Goal: Task Accomplishment & Management: Complete application form

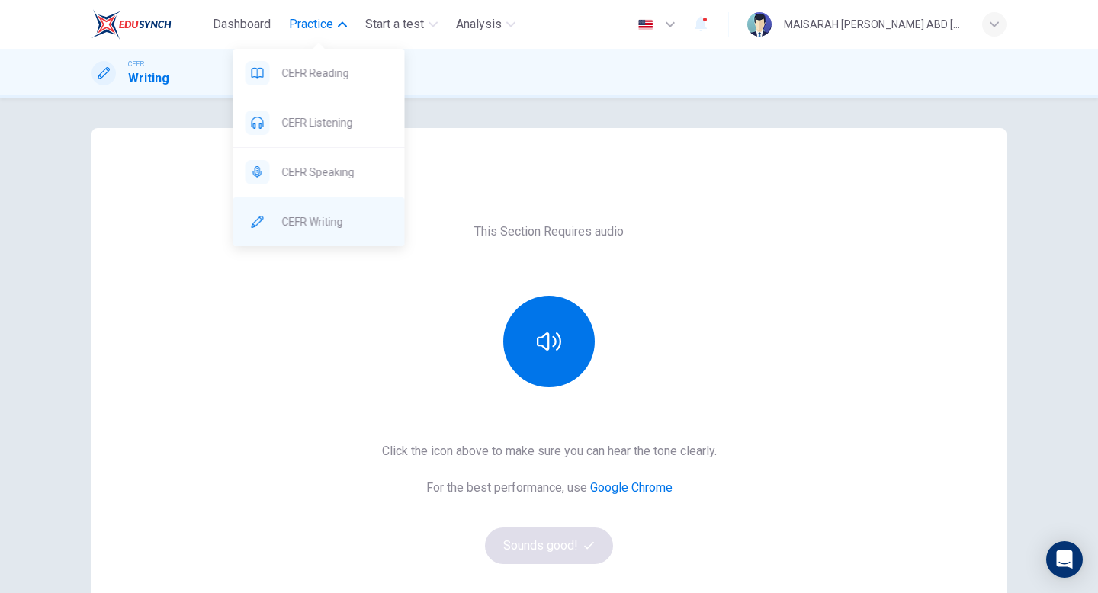
click at [346, 213] on span "CEFR Writing" at bounding box center [337, 222] width 111 height 18
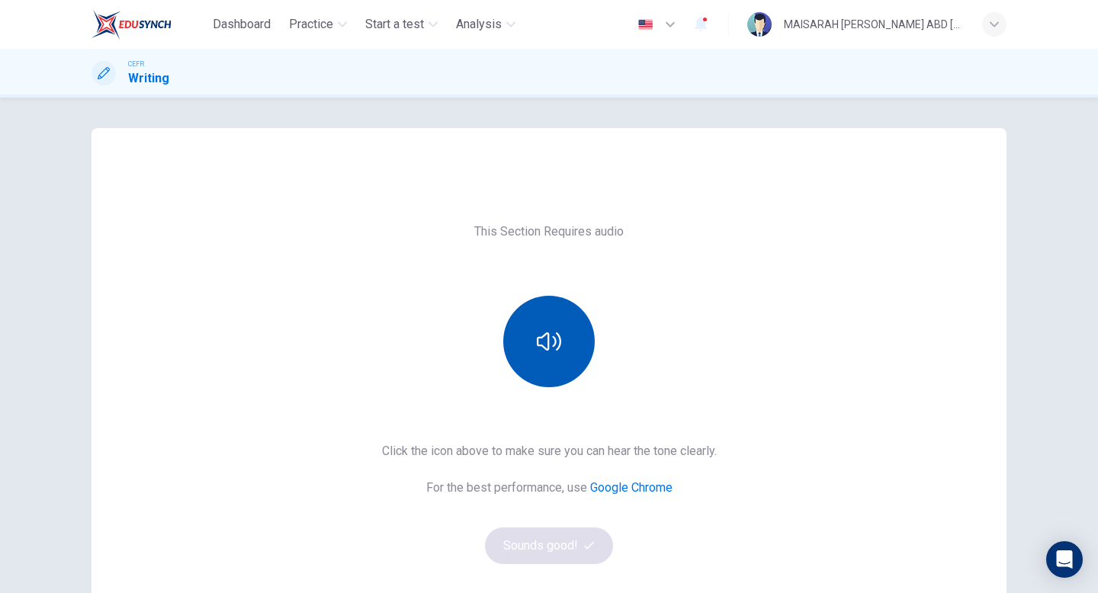
click at [541, 352] on icon "button" at bounding box center [549, 341] width 24 height 24
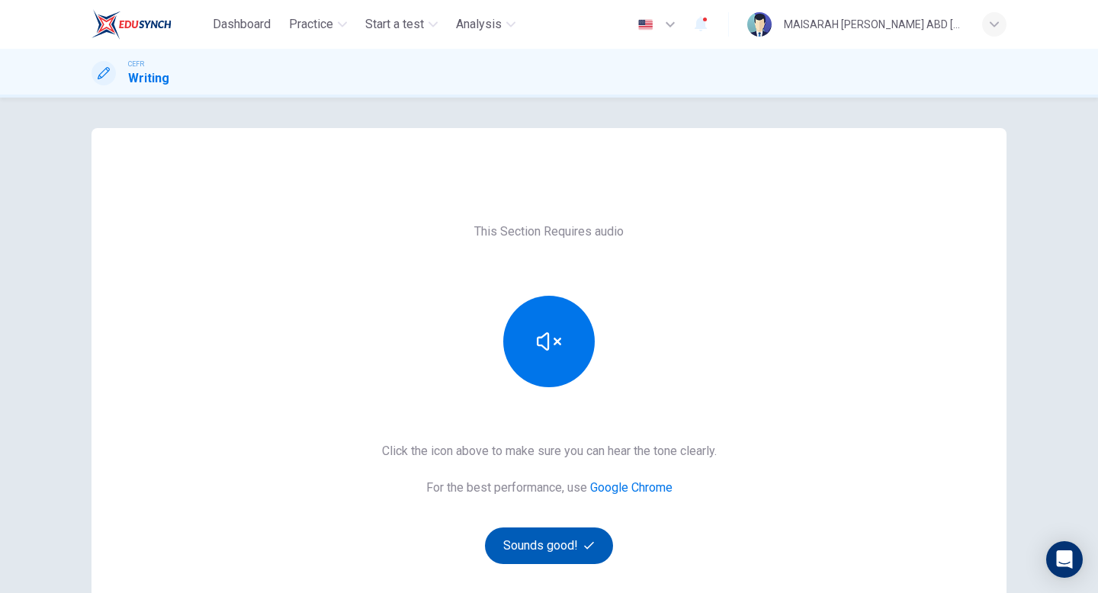
click at [567, 545] on button "Sounds good!" at bounding box center [549, 546] width 128 height 37
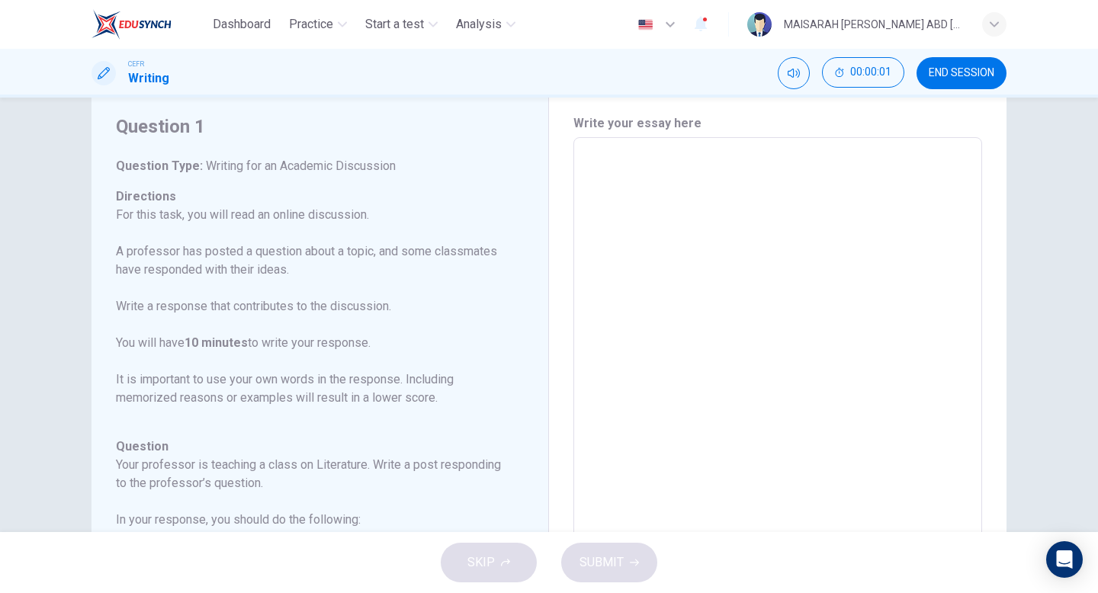
scroll to position [47, 0]
click at [665, 236] on textarea at bounding box center [777, 390] width 387 height 484
type textarea "u"
type textarea "x"
type textarea "u3"
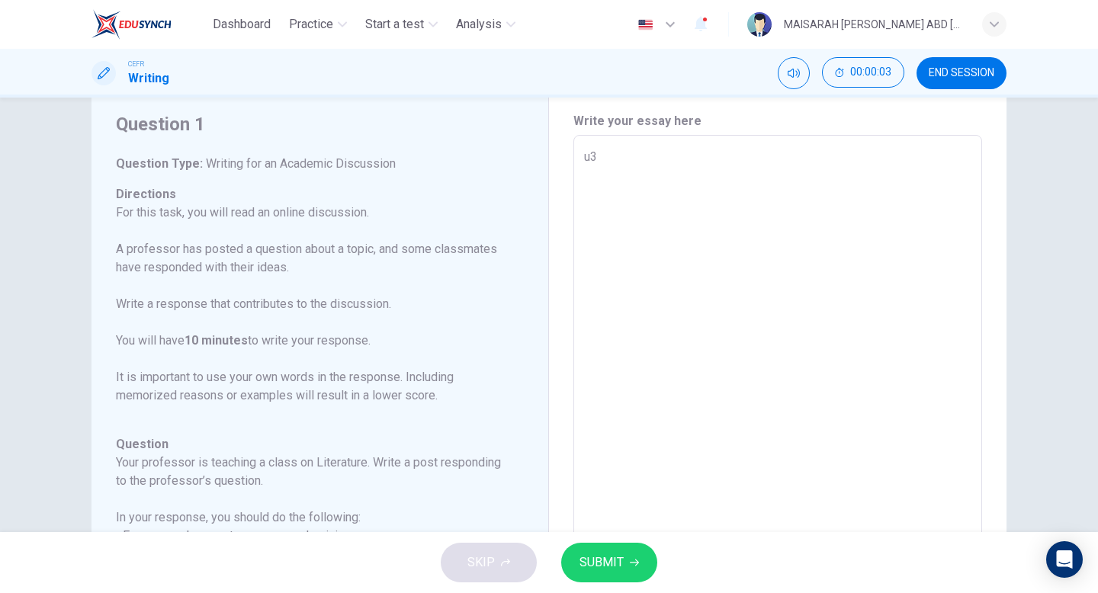
type textarea "x"
type textarea "u"
type textarea "x"
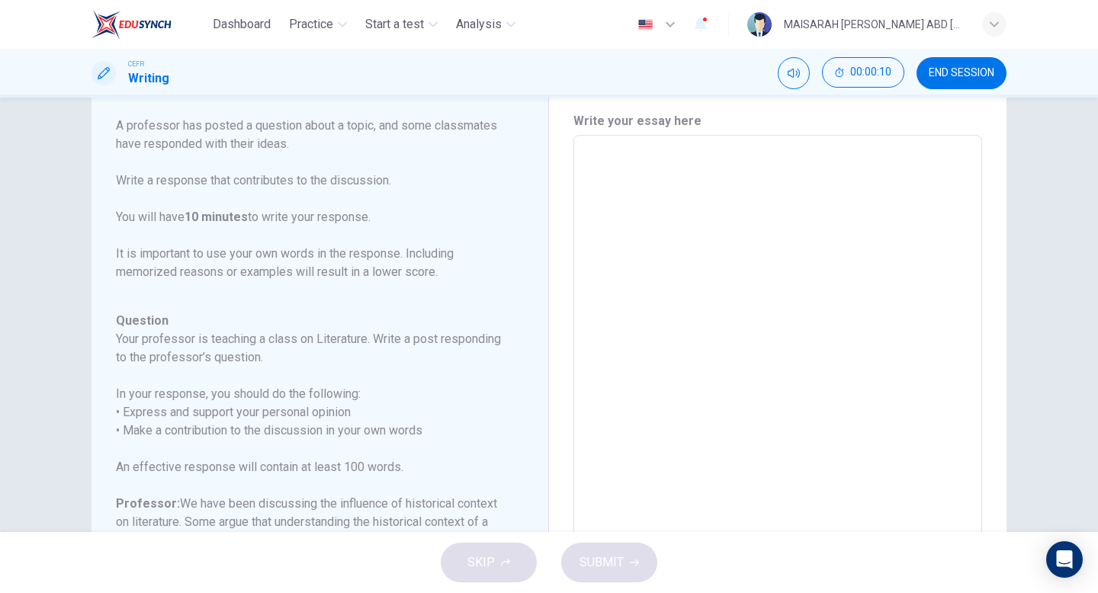
scroll to position [117, 0]
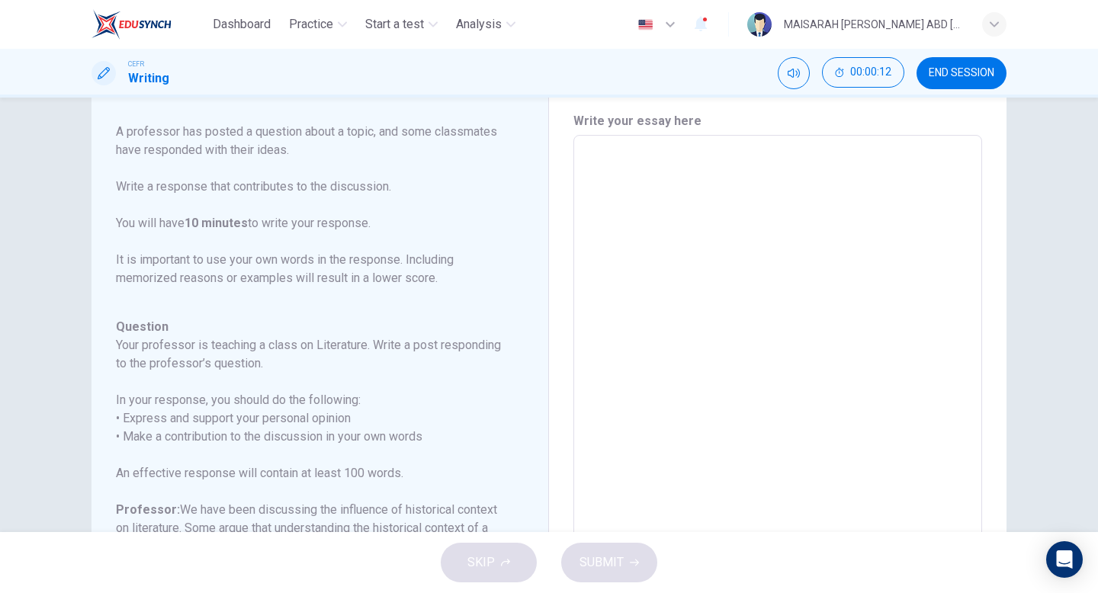
type textarea "e"
type textarea "x"
type textarea "ed"
type textarea "x"
type textarea "e"
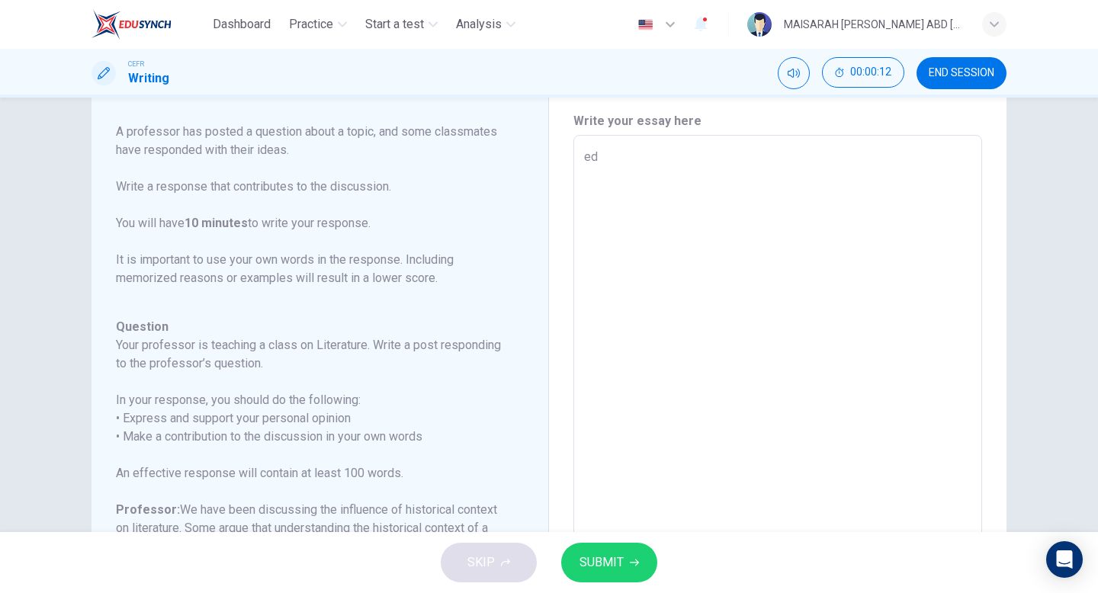
type textarea "x"
type textarea "E"
type textarea "x"
type textarea "Ed"
type textarea "x"
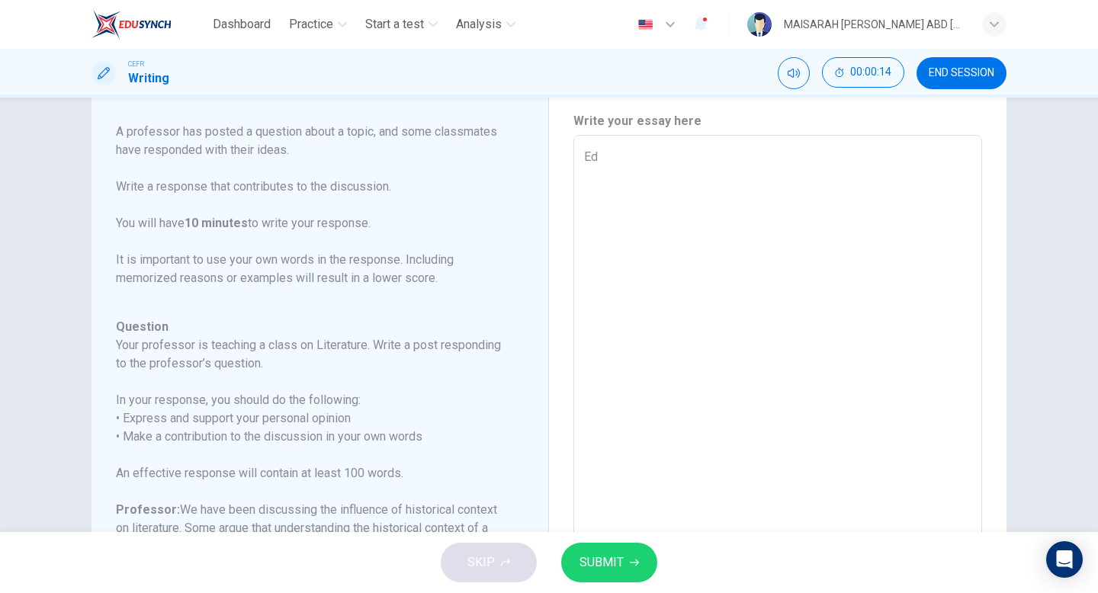
type textarea "Edu"
type textarea "x"
type textarea "Educ"
type textarea "x"
type textarea "Educa"
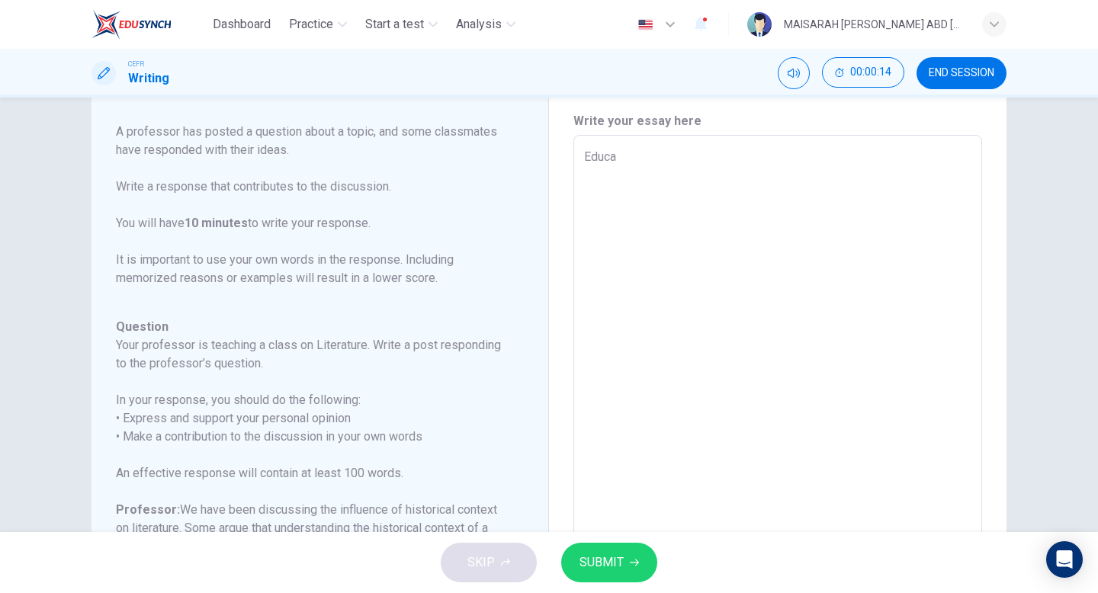
type textarea "x"
type textarea "Educat"
type textarea "x"
type textarea "Educati"
type textarea "x"
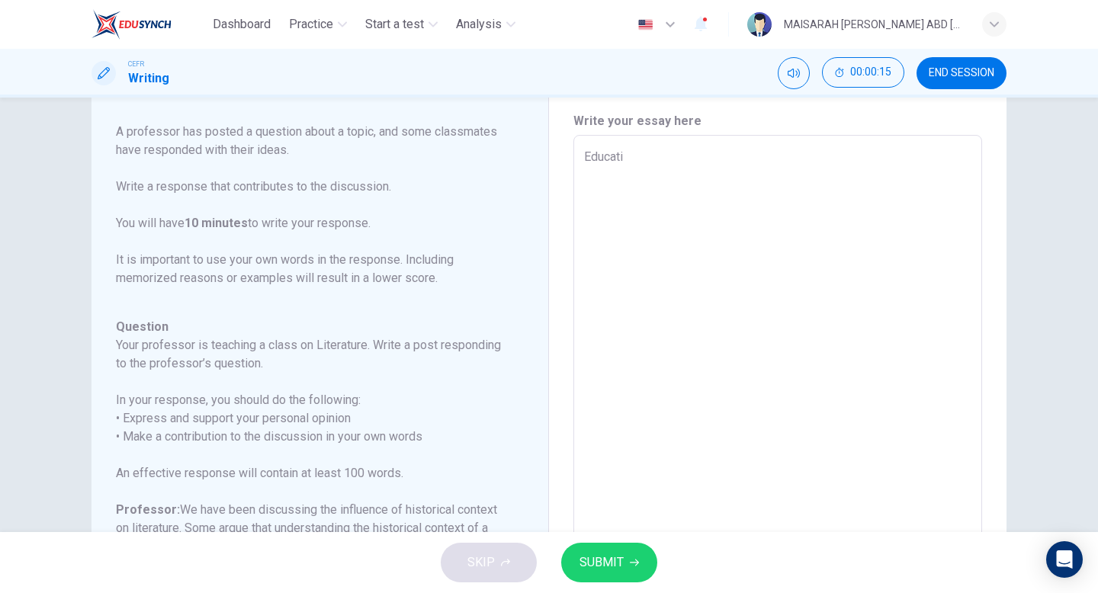
type textarea "Educatio"
type textarea "x"
type textarea "Education"
type textarea "x"
type textarea "Education"
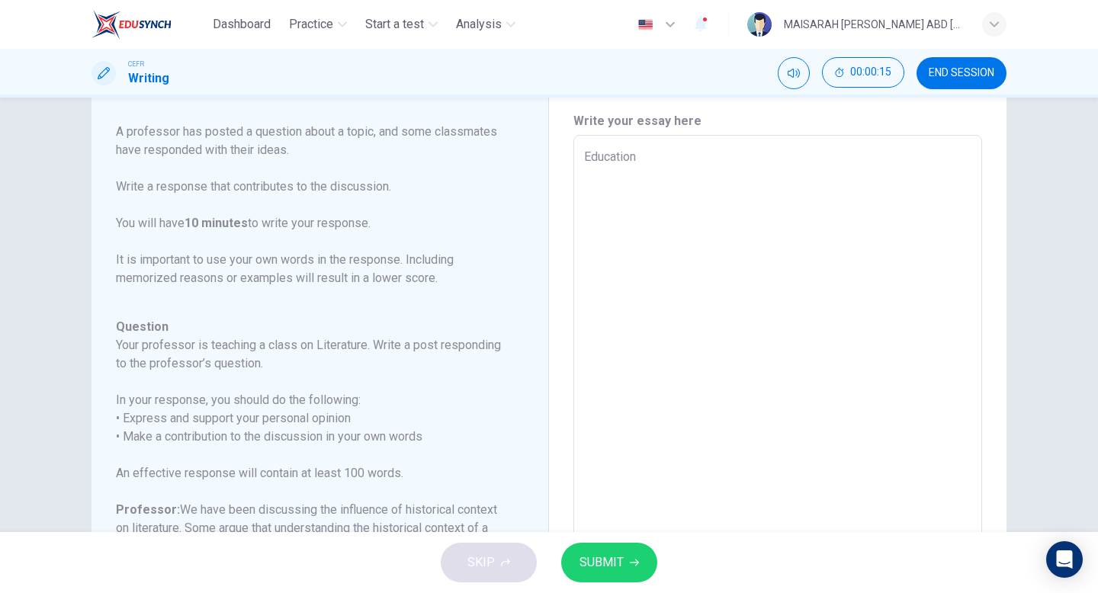
type textarea "x"
type textarea "Education o"
type textarea "x"
type textarea "Education of"
type textarea "x"
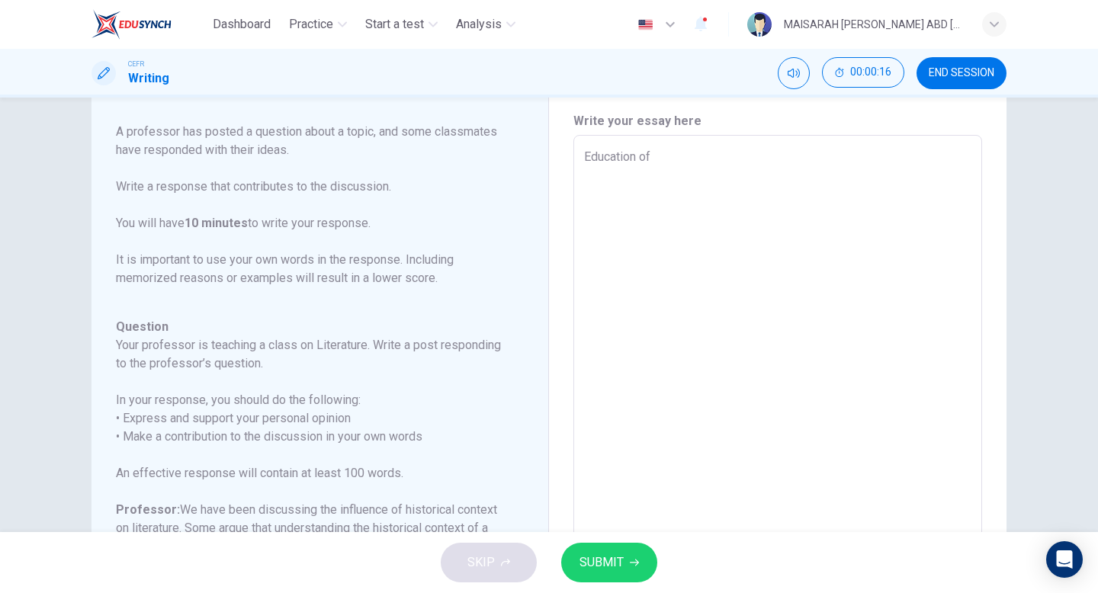
type textarea "Education off"
type textarea "x"
type textarea "Education offe"
type textarea "x"
type textarea "Education offer"
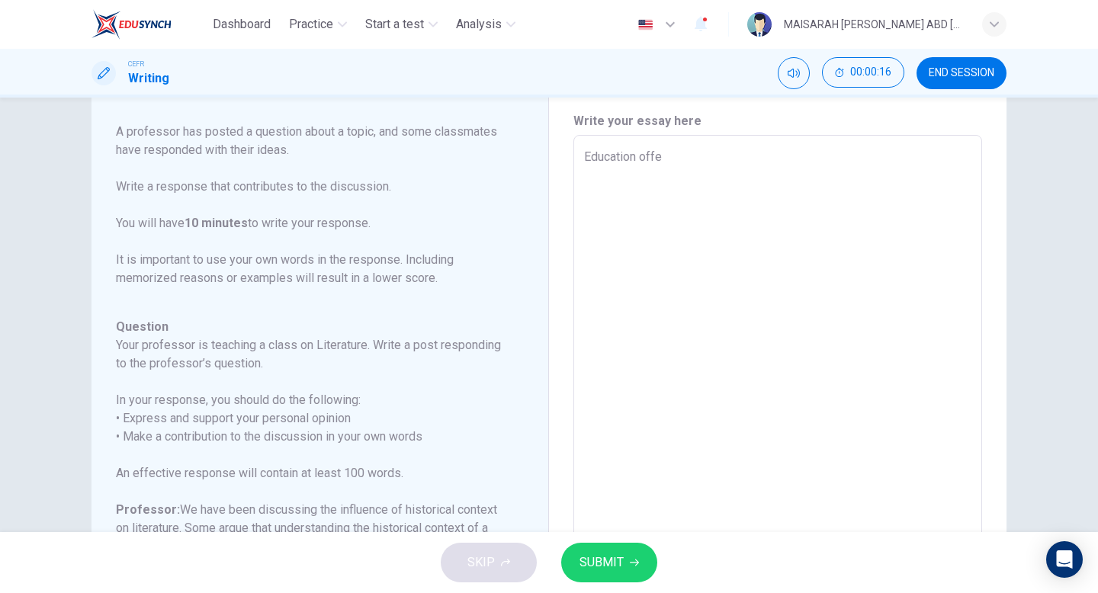
type textarea "x"
type textarea "Education offers"
type textarea "x"
type textarea "Education offers"
type textarea "x"
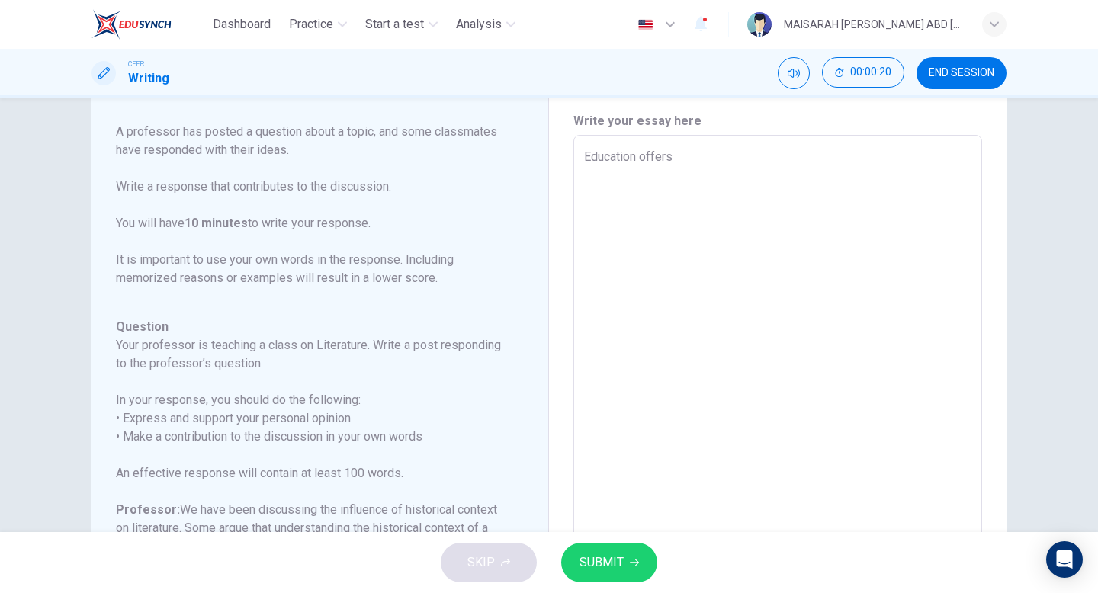
type textarea "Education offers"
type textarea "x"
drag, startPoint x: 690, startPoint y: 159, endPoint x: 576, endPoint y: 152, distance: 114.6
click at [576, 152] on div "Education offers x ​" at bounding box center [777, 389] width 409 height 509
paste textarea
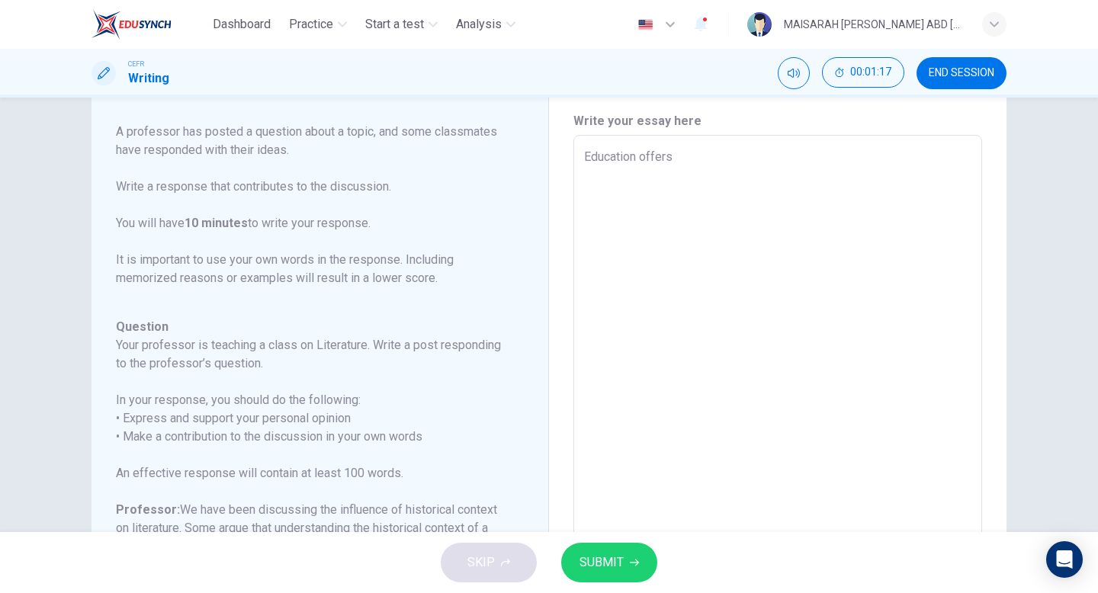
click at [641, 156] on textarea "Education offers" at bounding box center [777, 390] width 387 height 484
drag, startPoint x: 698, startPoint y: 156, endPoint x: 558, endPoint y: 156, distance: 139.5
click at [558, 156] on div "Write your essay here Education offers x ​ Word count : 2" at bounding box center [777, 391] width 457 height 618
click at [645, 156] on textarea at bounding box center [777, 390] width 387 height 484
paste textarea
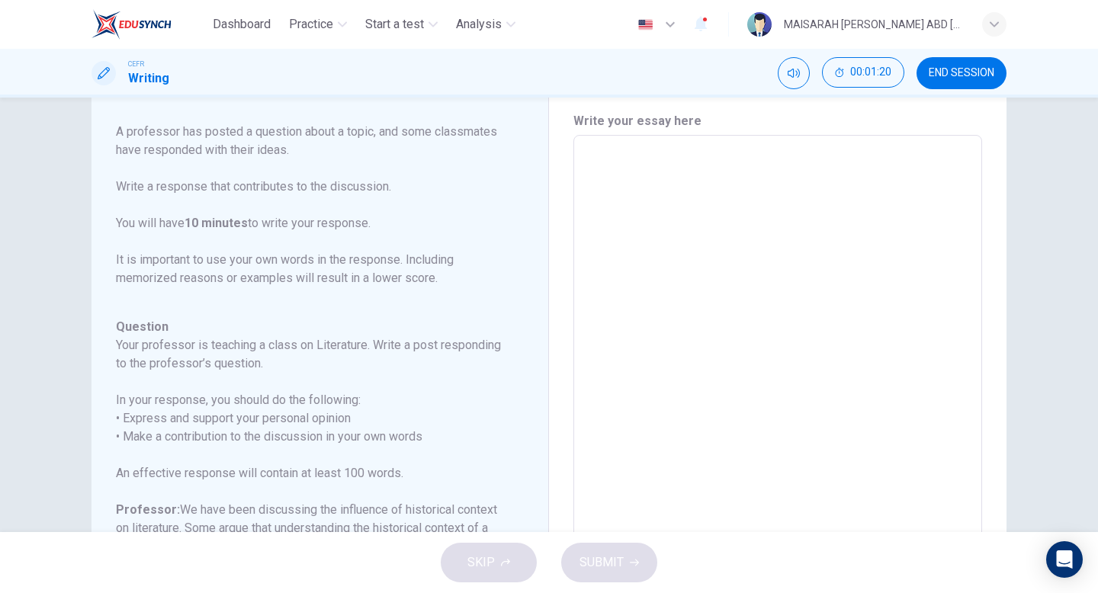
click at [650, 176] on textarea at bounding box center [777, 390] width 387 height 484
click at [632, 213] on textarea at bounding box center [777, 390] width 387 height 484
type textarea "I"
type textarea "x"
type textarea "In"
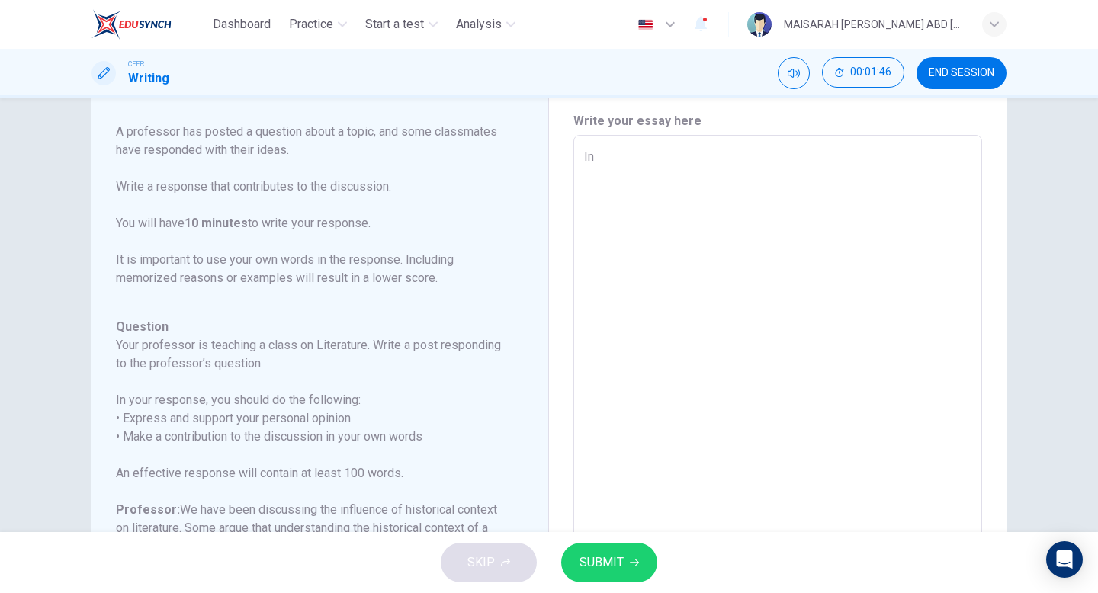
type textarea "x"
type textarea "In"
type textarea "x"
type textarea "In t"
type textarea "x"
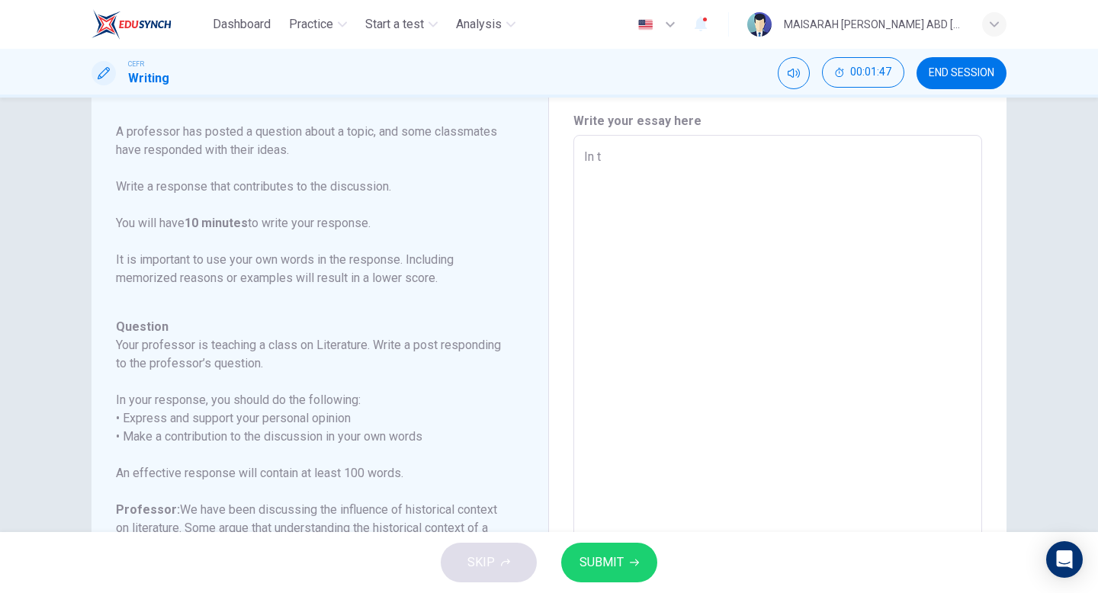
type textarea "In to"
type textarea "x"
type textarea "In [PERSON_NAME]"
type textarea "x"
type textarea "In toda"
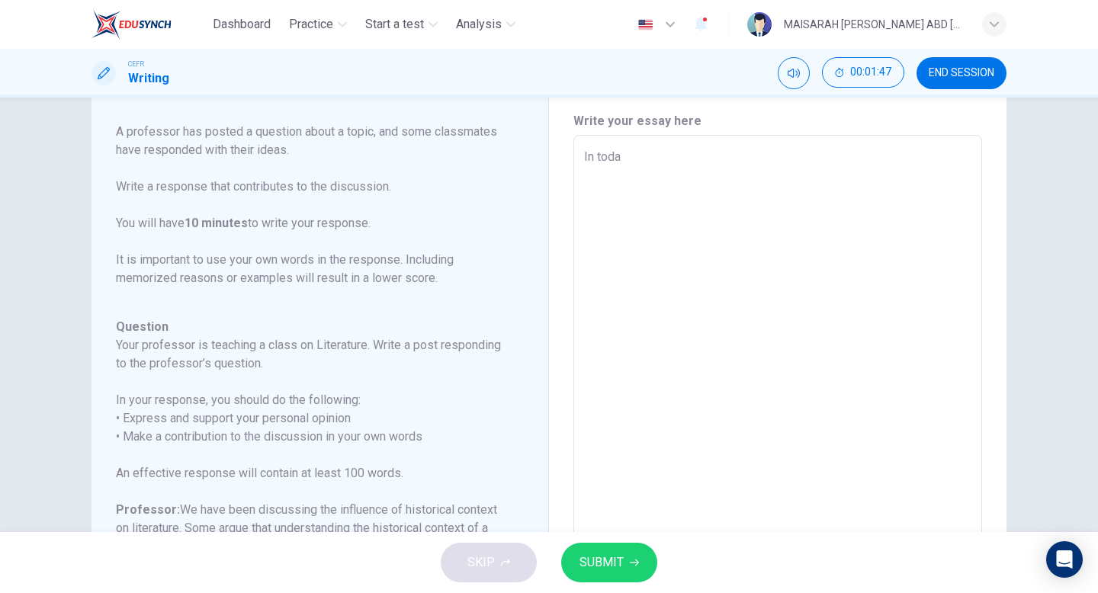
type textarea "x"
type textarea "In [DATE]"
type textarea "x"
type textarea "In [DATE];"
type textarea "x"
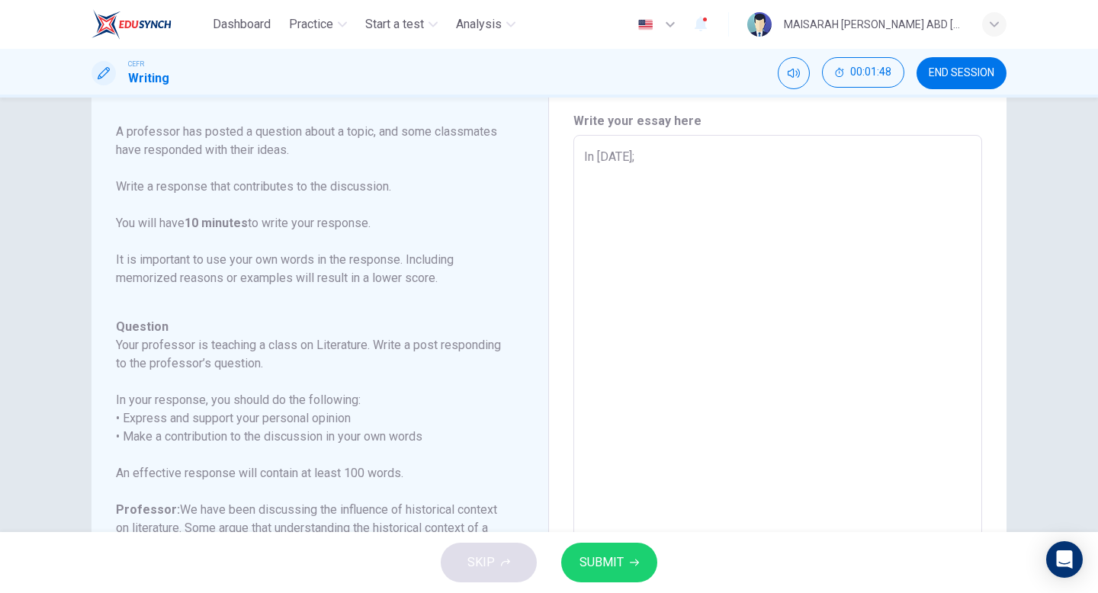
type textarea "In [DATE]"
type textarea "x"
type textarea "In [DATE]'"
type textarea "x"
type textarea "In [DATE]"
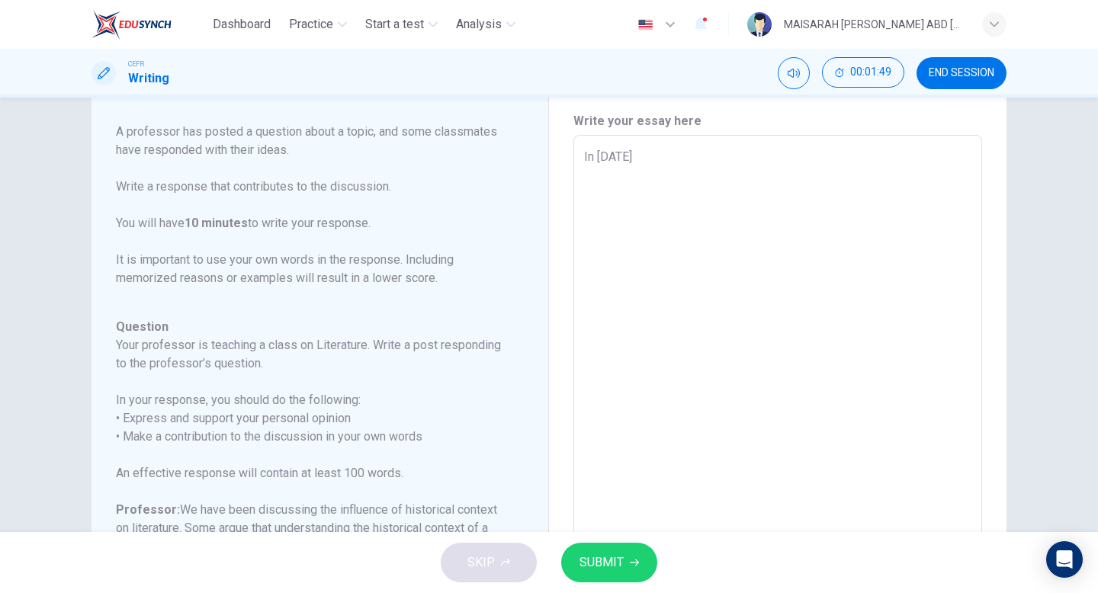
type textarea "x"
type textarea "In [DATE]"
type textarea "x"
type textarea "In [DATE] d"
type textarea "x"
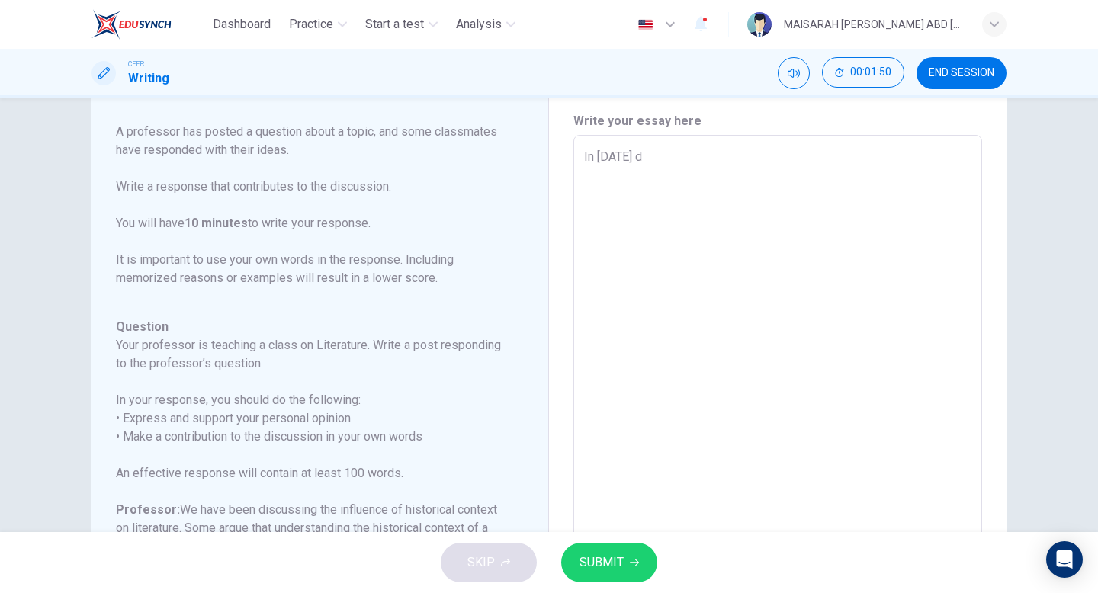
type textarea "In [DATE] di"
type textarea "x"
type textarea "In [DATE] dig"
type textarea "x"
type textarea "In [DATE] digi"
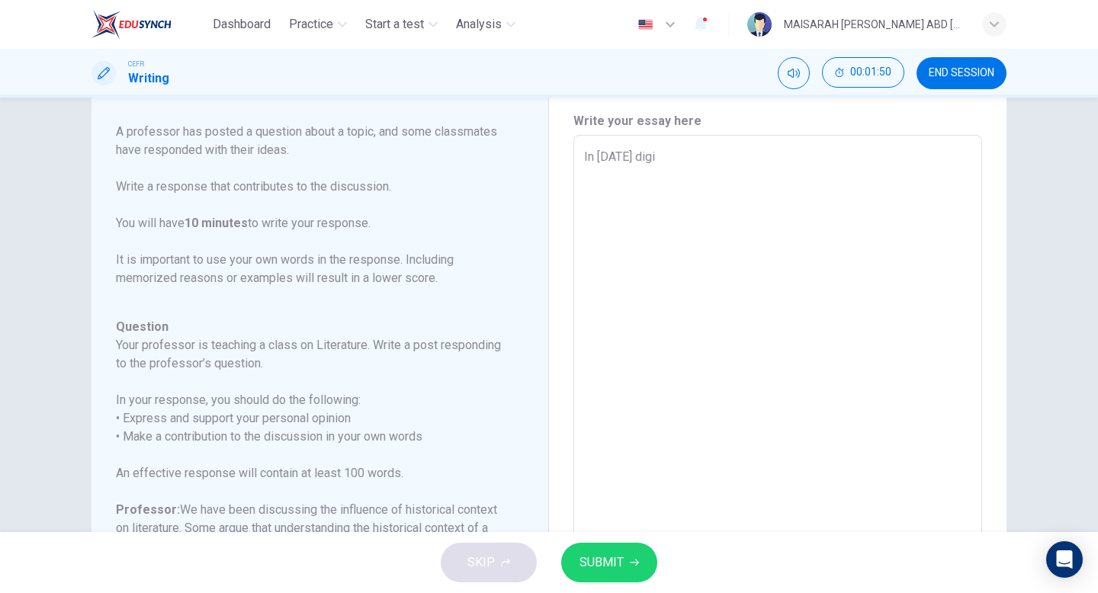
type textarea "x"
type textarea "In [DATE] digit"
type textarea "x"
type textarea "In [DATE] digita"
type textarea "x"
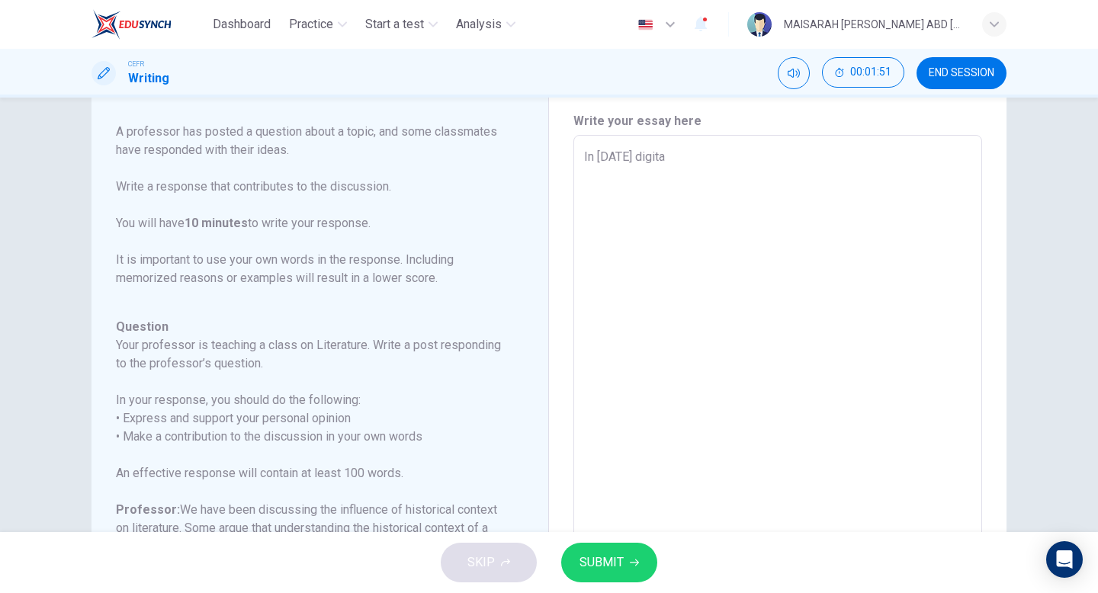
type textarea "In [DATE] digital"
type textarea "x"
type textarea "In [DATE] digital"
type textarea "x"
type textarea "In [DATE] digital a"
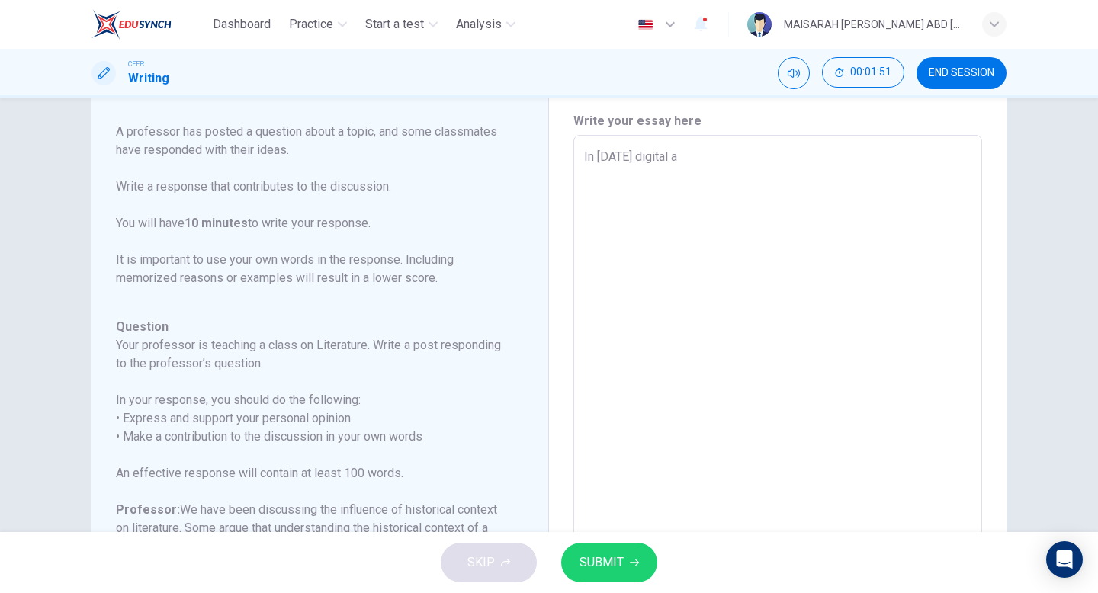
type textarea "x"
type textarea "In [DATE] digital ag"
type textarea "x"
type textarea "In [DATE] digital age"
type textarea "x"
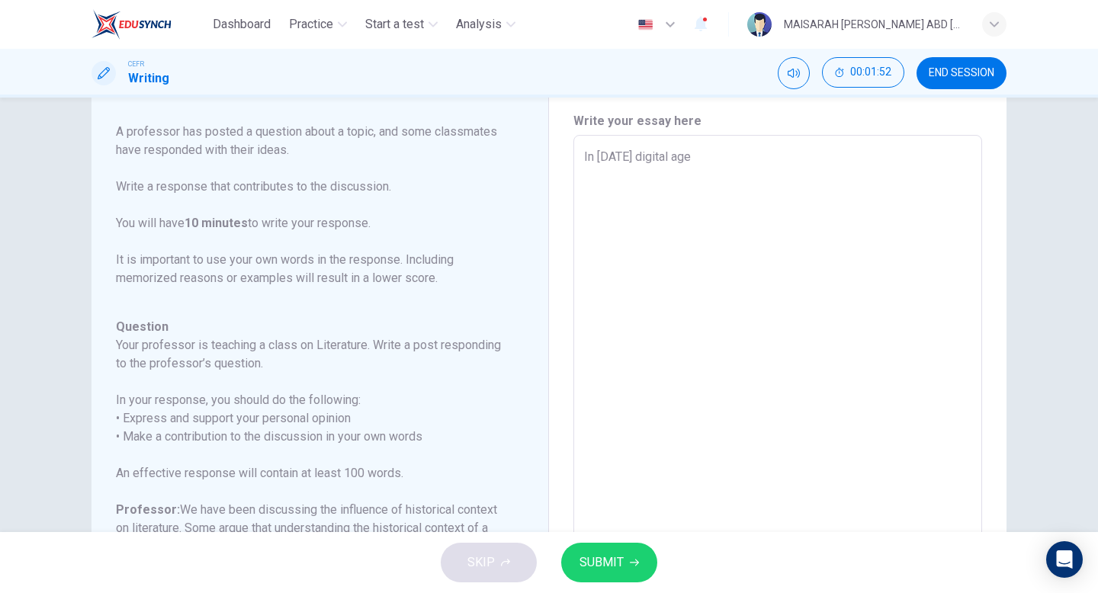
type textarea "In [DATE] digital ages"
type textarea "x"
type textarea "In [DATE] digital ages,"
type textarea "x"
type textarea "In [DATE] digital ages,"
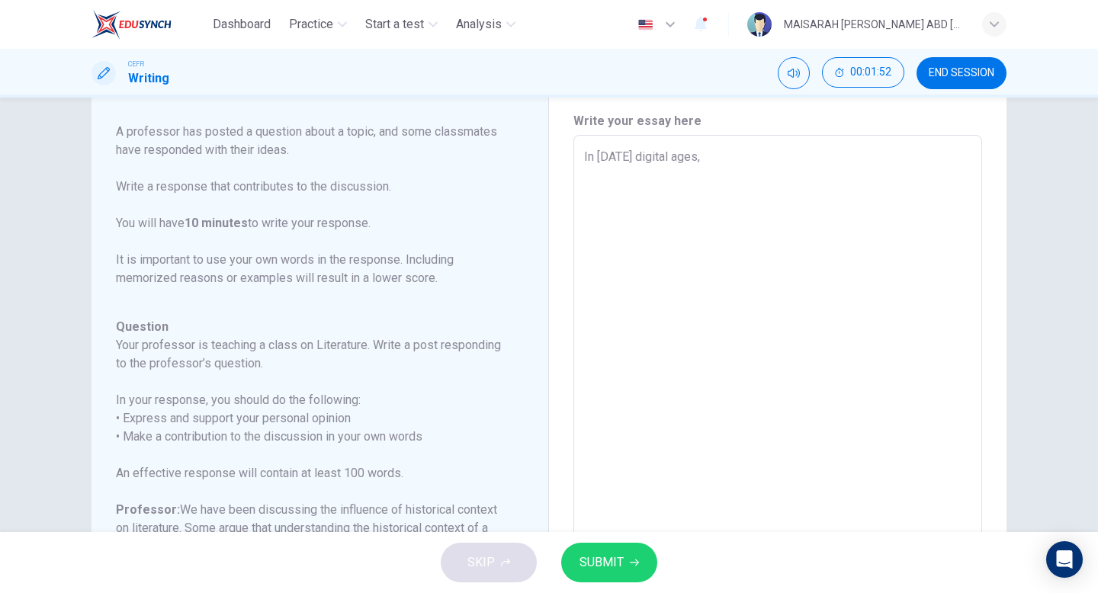
type textarea "x"
type textarea "In [DATE] digital ages, t"
type textarea "x"
type textarea "In [DATE] digital ages, te"
type textarea "x"
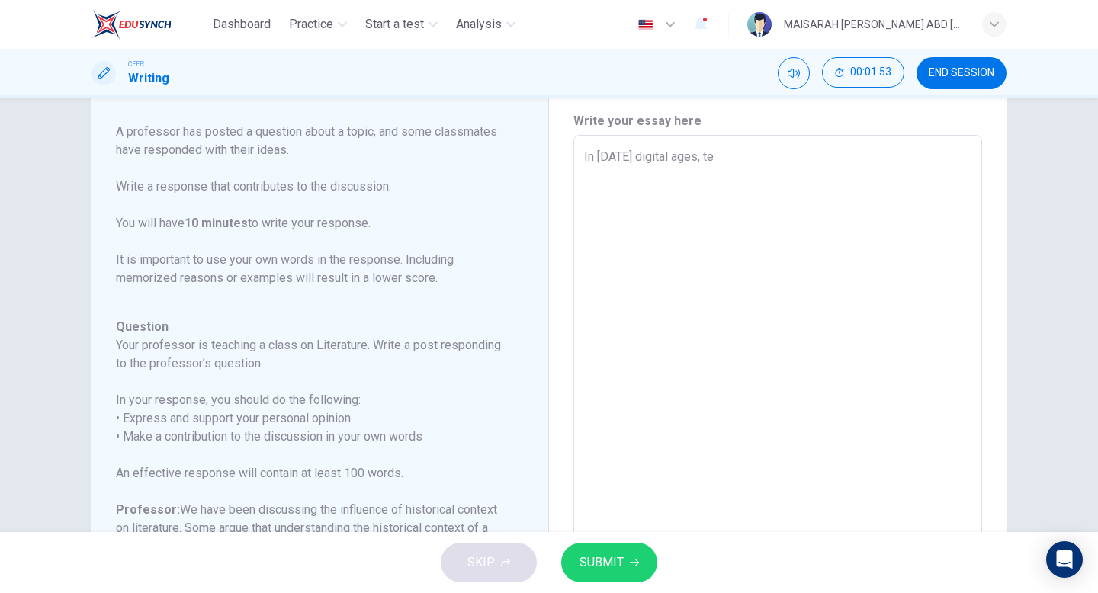
type textarea "In [DATE] digital ages, tec"
type textarea "x"
type textarea "In [DATE] digital ages, tech"
type textarea "x"
type textarea "In [DATE] digital ages, techn"
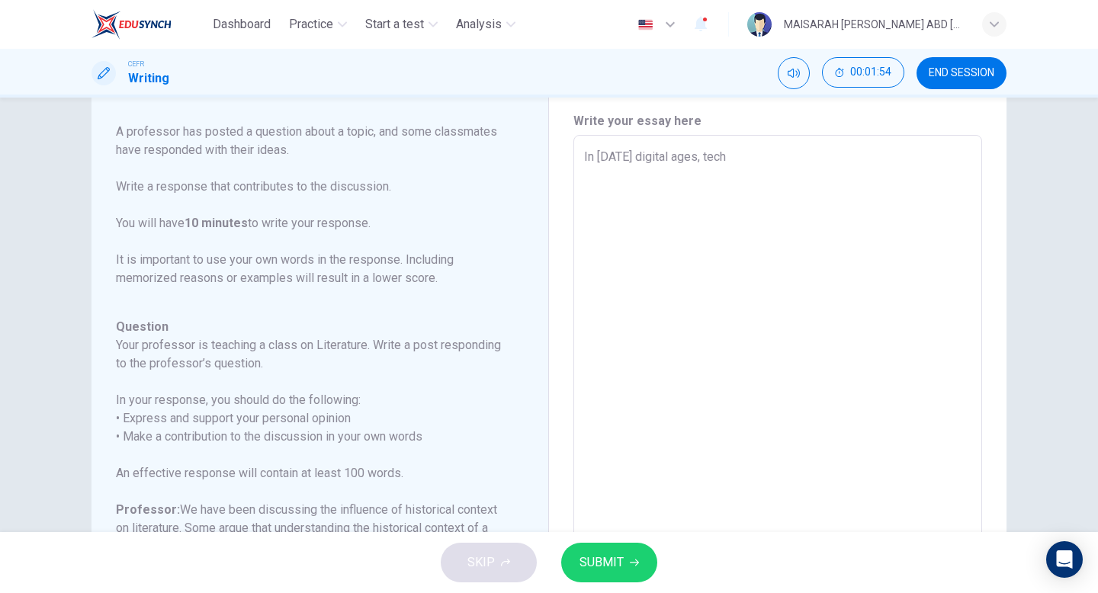
type textarea "x"
type textarea "In [DATE] digital ages, techno"
type textarea "x"
type textarea "In [DATE] digital ages, technol"
type textarea "x"
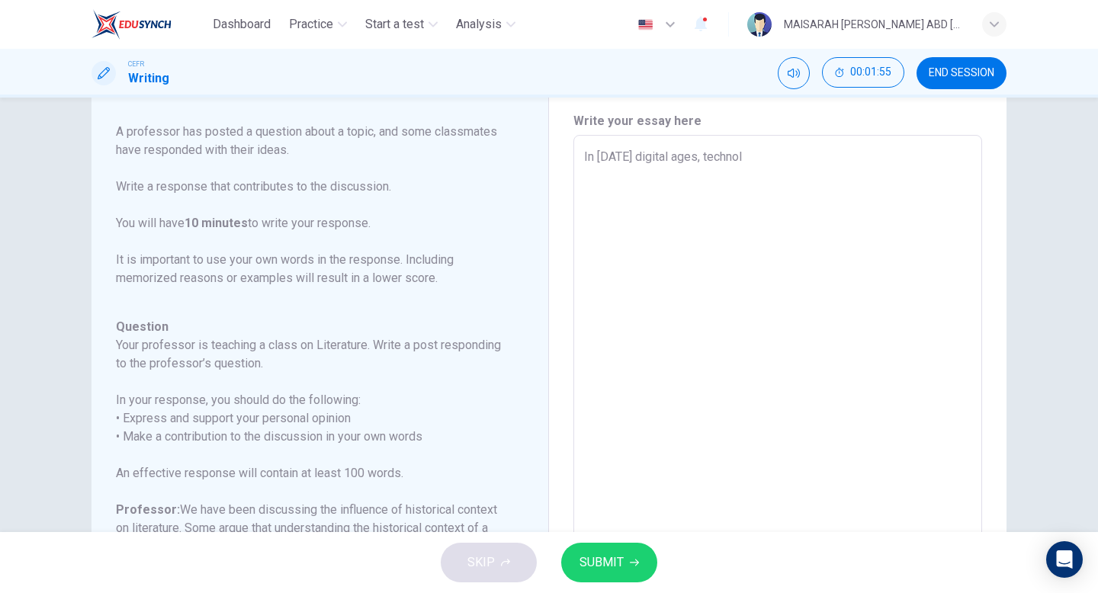
type textarea "In [DATE] digital ages, technolo"
type textarea "x"
type textarea "In [DATE] digital ages, technolog"
type textarea "x"
type textarea "In [DATE] digital ages, technologi"
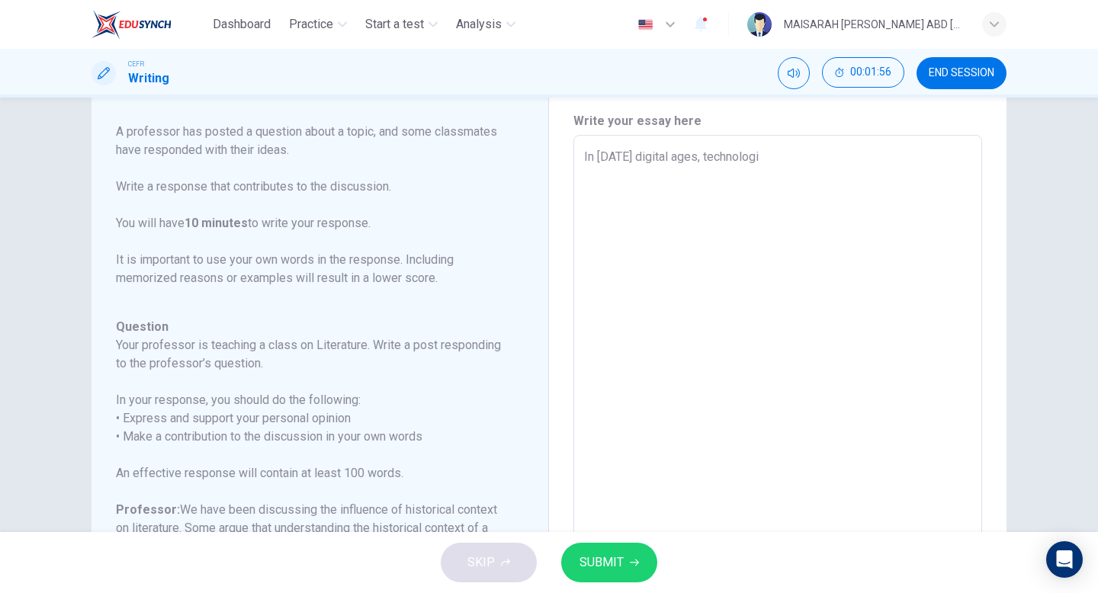
type textarea "x"
type textarea "In [DATE] digital ages, technologie"
type textarea "x"
type textarea "In [DATE] digital ages, technologies"
type textarea "x"
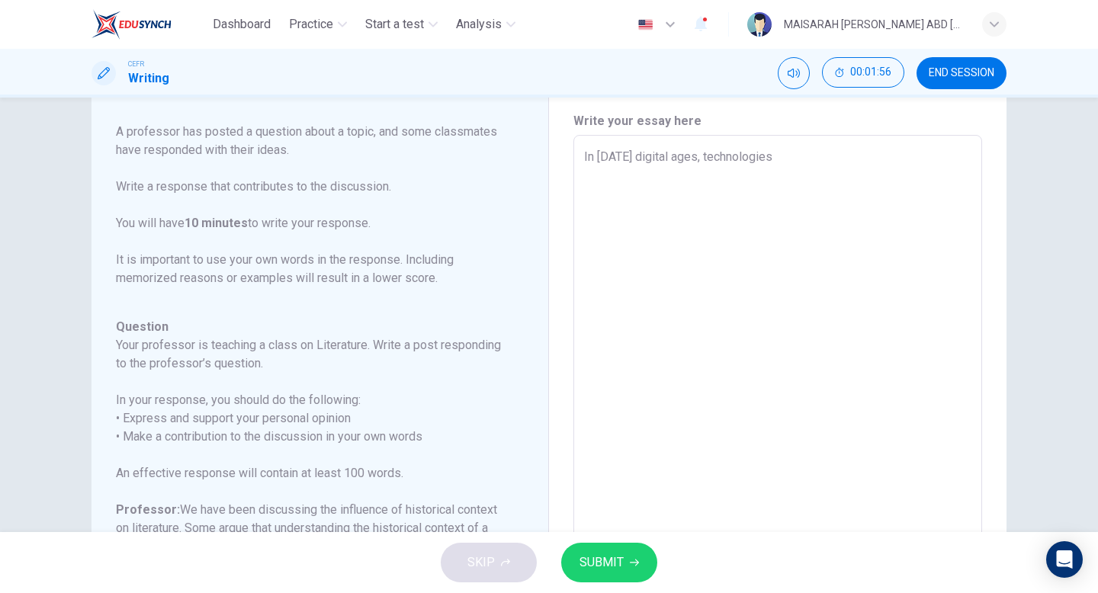
type textarea "In [DATE] digital ages, technologies"
type textarea "x"
type textarea "In [DATE] digital ages, technologies s"
type textarea "x"
type textarea "In [DATE] digital ages, technologies sh"
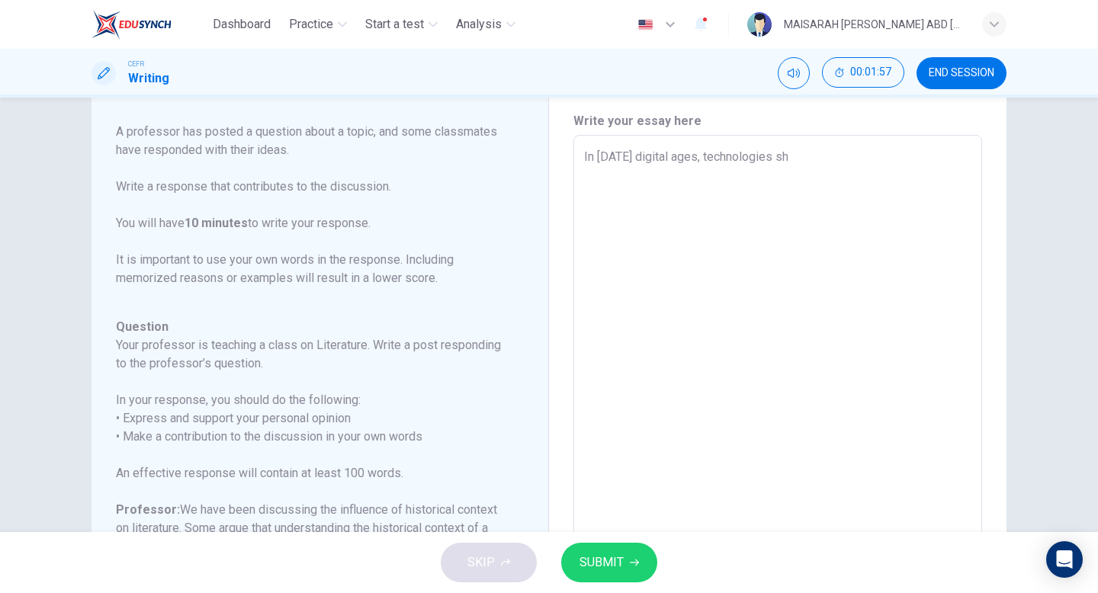
type textarea "x"
type textarea "In [DATE] digital ages, technologies sha"
type textarea "x"
type textarea "In [DATE] digital ages, technologies shap"
type textarea "x"
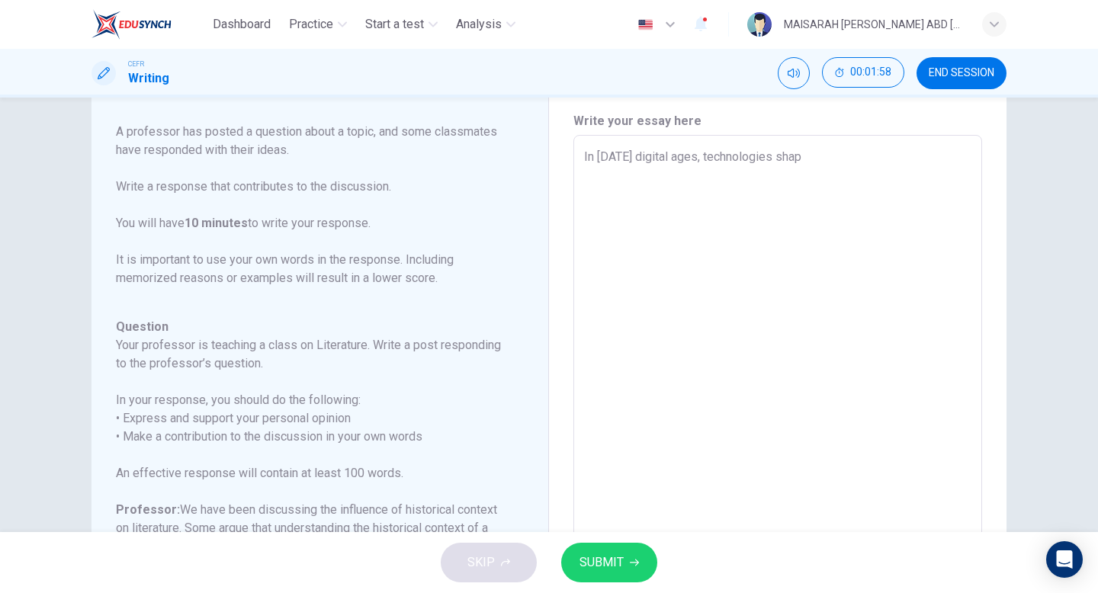
type textarea "In [DATE] digital ages, technologies shape"
type textarea "x"
type textarea "In [DATE] digital ages, technologies shapes"
type textarea "x"
type textarea "In [DATE] digital ages, technologies shapes"
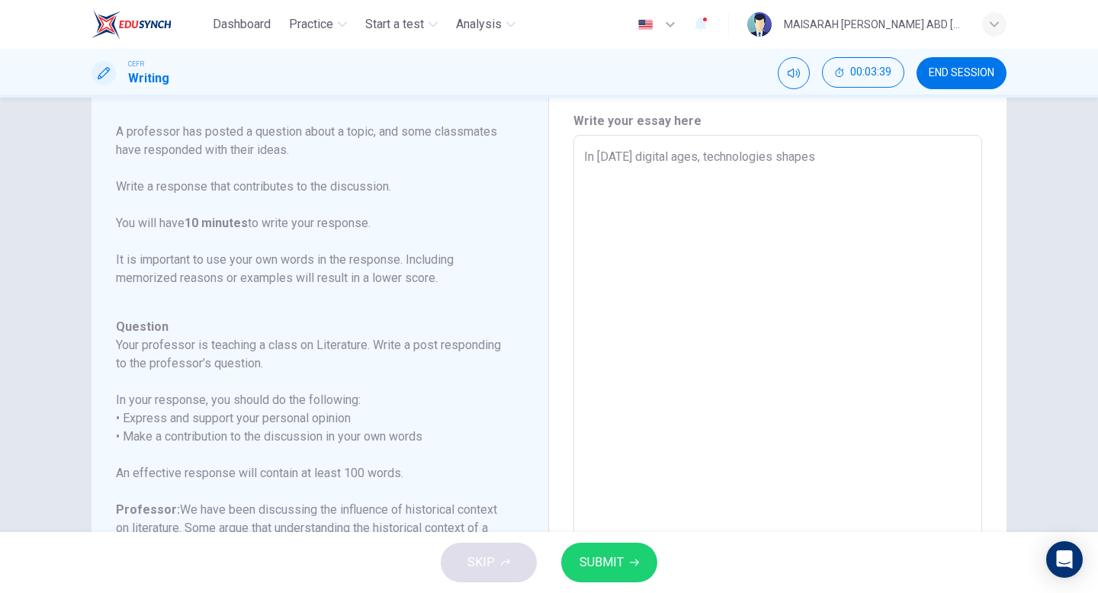
type textarea "x"
type textarea "In [DATE] digital ages, technologies shape"
type textarea "x"
type textarea "In [DATE] digital ages, technologies shap"
type textarea "x"
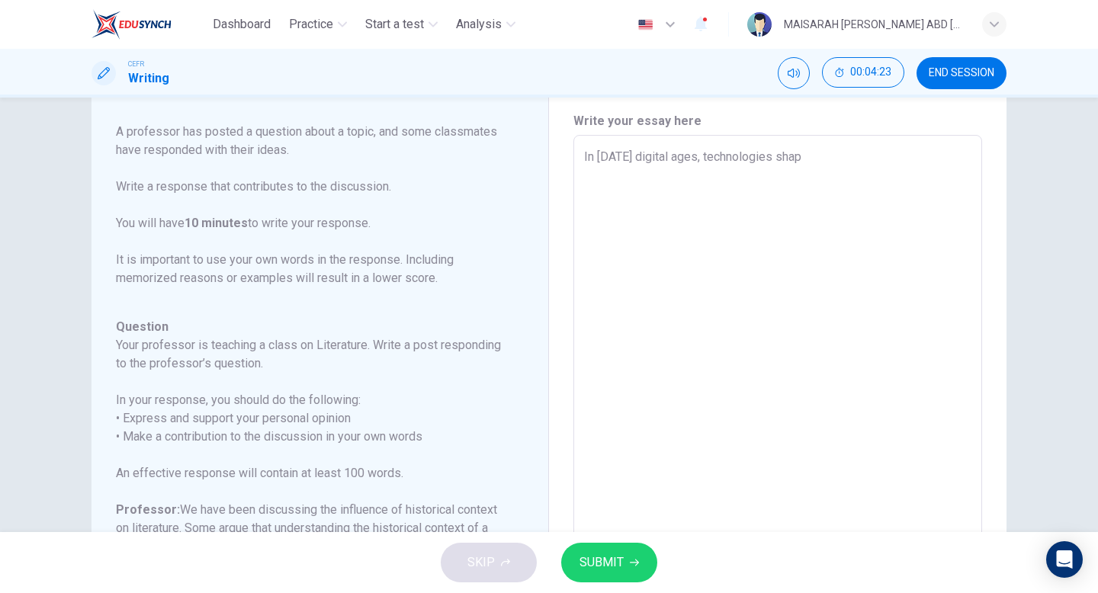
type textarea "In [DATE] digital ages, technologies sha"
type textarea "x"
type textarea "In [DATE] digital ages, technologies sh"
type textarea "x"
type textarea "In [DATE] digital ages, technologies s"
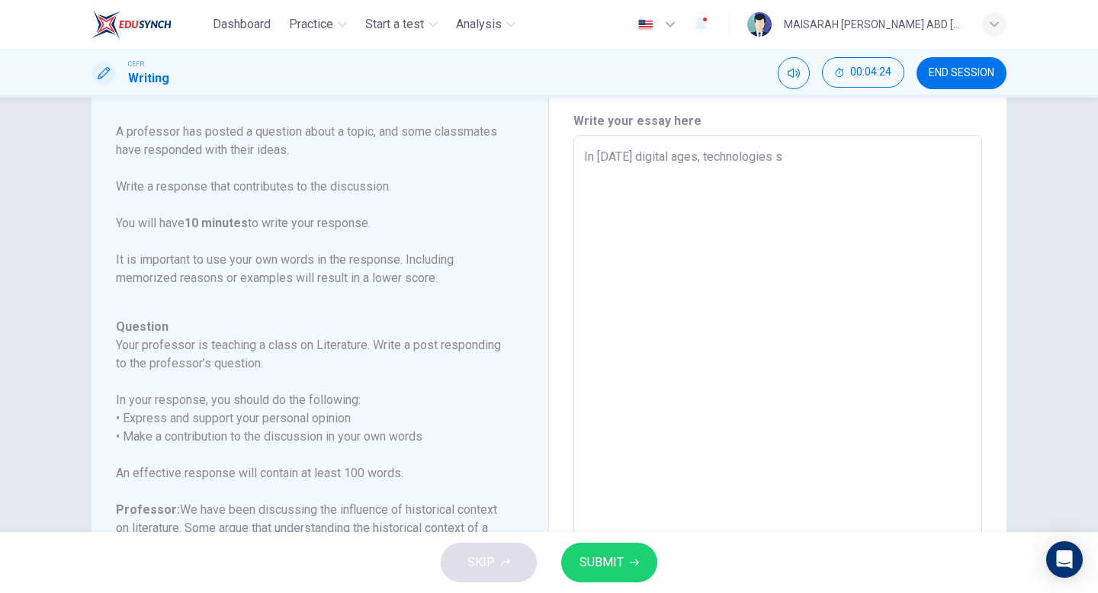
type textarea "x"
type textarea "In [DATE] digital ages, technologies"
type textarea "x"
type textarea "In [DATE] digital ages, technologies"
type textarea "x"
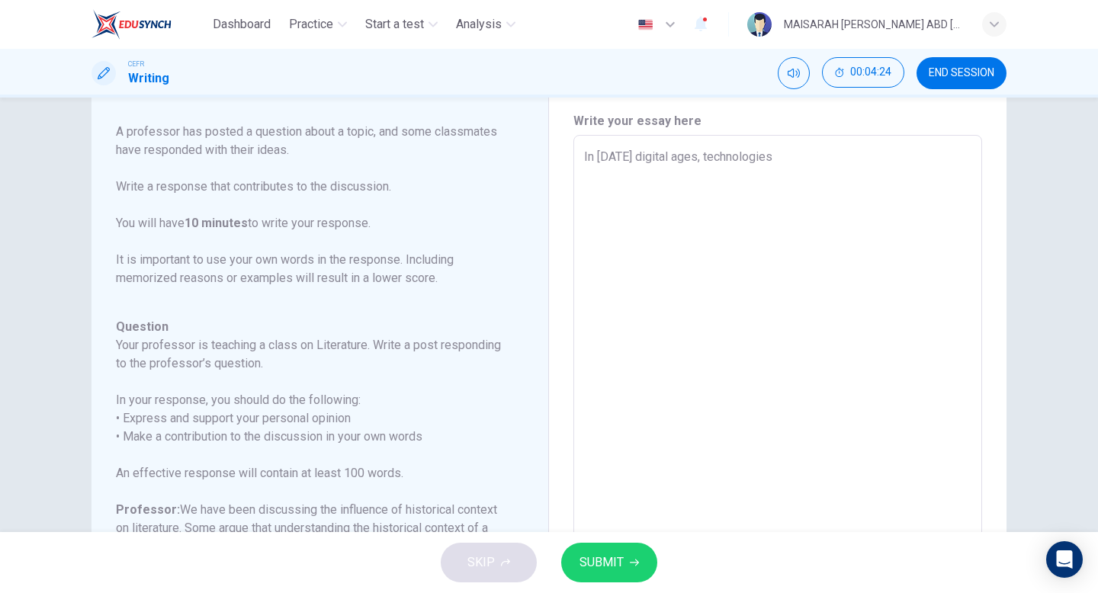
type textarea "In [DATE] digital ages, technologie"
type textarea "x"
type textarea "In [DATE] digital ages, technologi"
type textarea "x"
type textarea "In [DATE] digital ages, technolog"
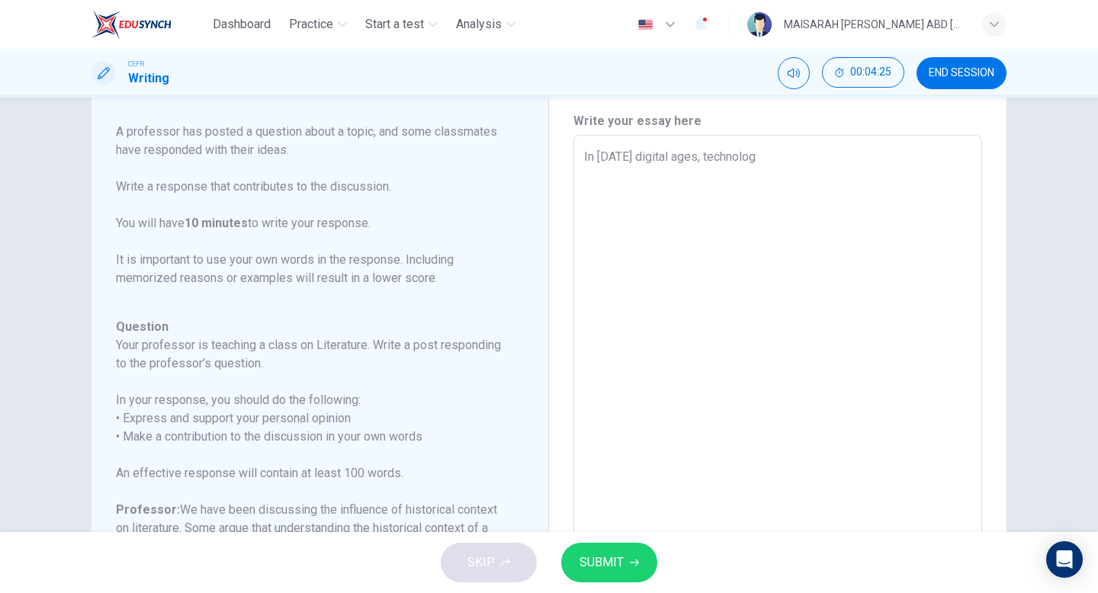
type textarea "x"
type textarea "In [DATE] digital ages, technology"
type textarea "x"
type textarea "In [DATE] digital ages, technology"
type textarea "x"
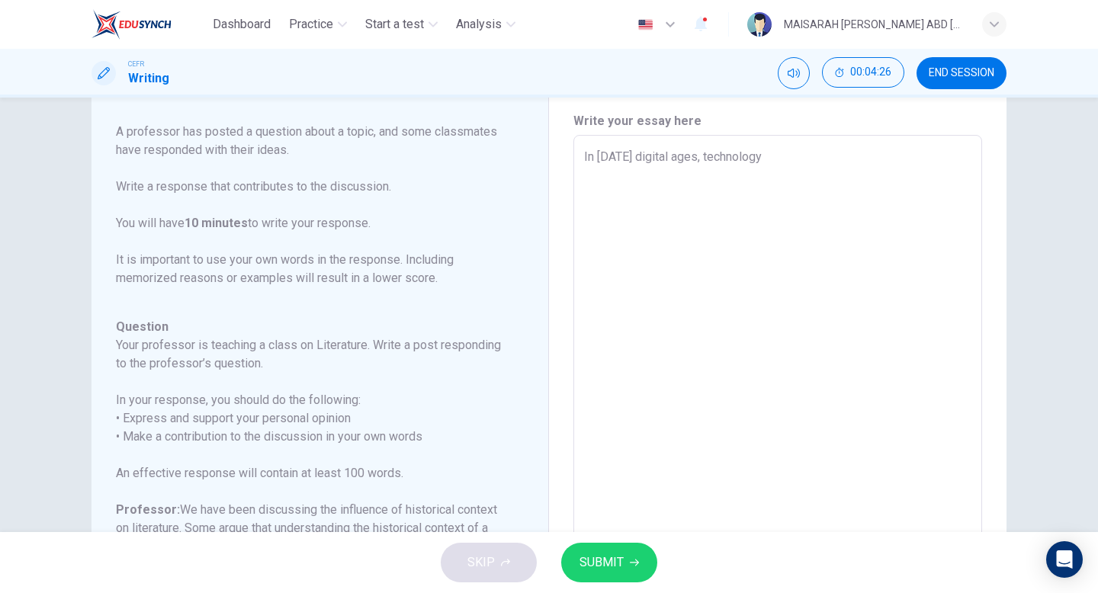
type textarea "In [DATE] digital ages, technology p"
type textarea "x"
type textarea "In [DATE] digital ages, technology pl"
type textarea "x"
type textarea "In [DATE] digital ages, technology pla"
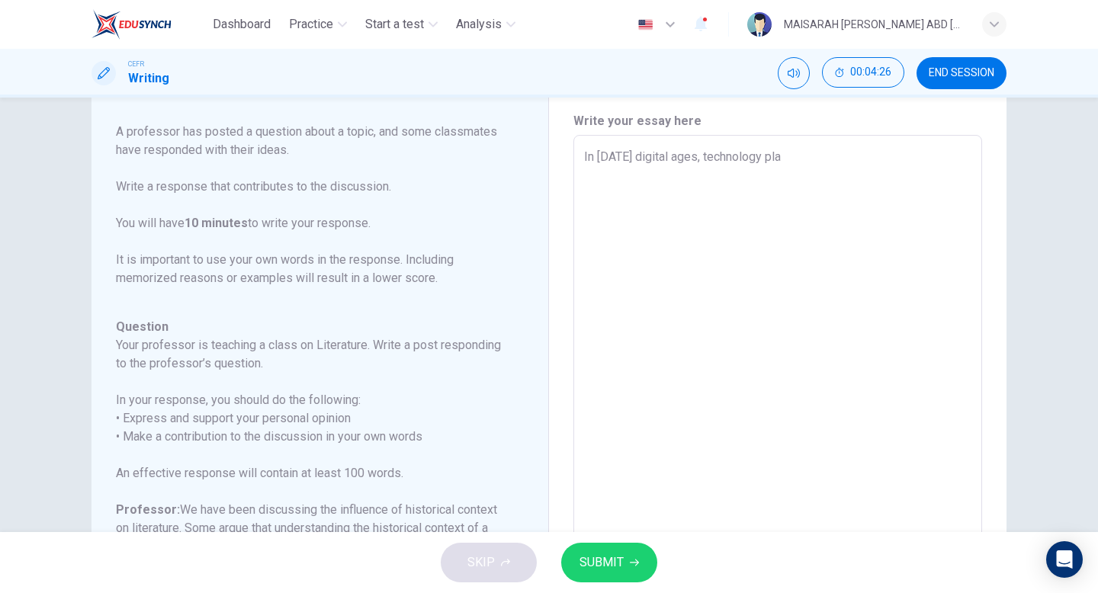
type textarea "x"
type textarea "In [DATE] digital ages, technology play"
type textarea "x"
type textarea "In [DATE] digital ages, technology play"
type textarea "x"
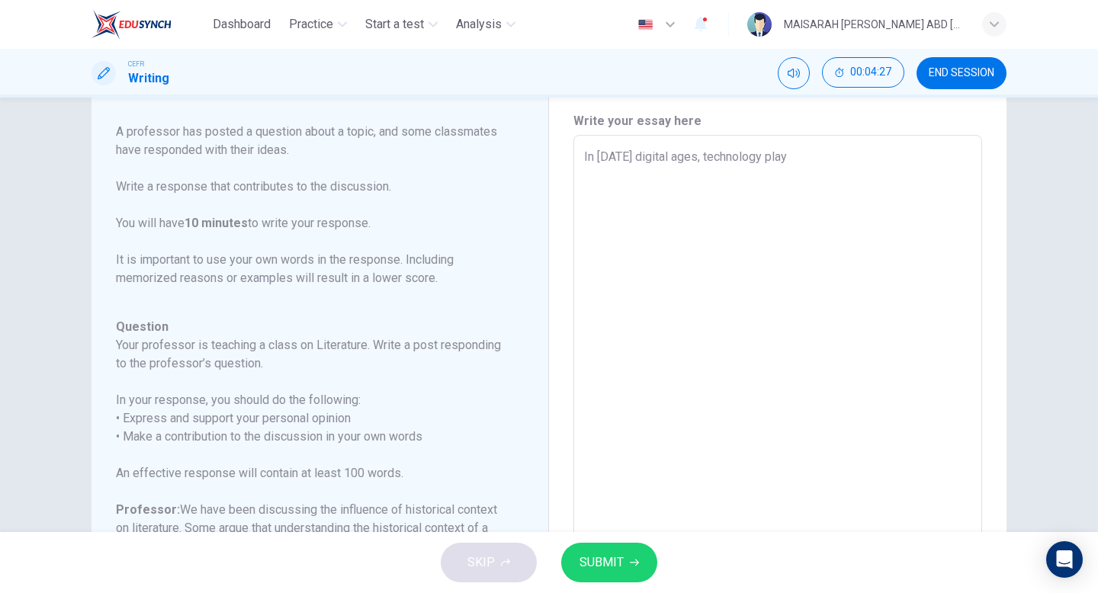
type textarea "In [DATE] digital ages, technology play a"
type textarea "x"
type textarea "In [DATE] digital ages, technology play"
type textarea "x"
type textarea "In [DATE] digital ages, technology play"
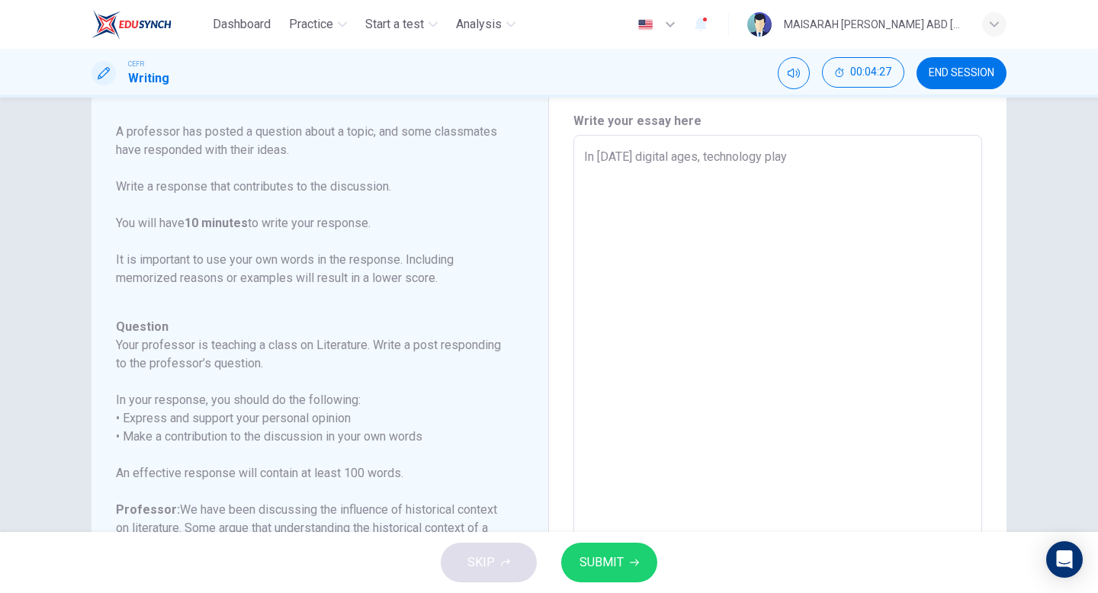
type textarea "x"
type textarea "In [DATE] digital ages, technology play"
type textarea "x"
type textarea "In [DATE] digital ages, technology play a"
type textarea "x"
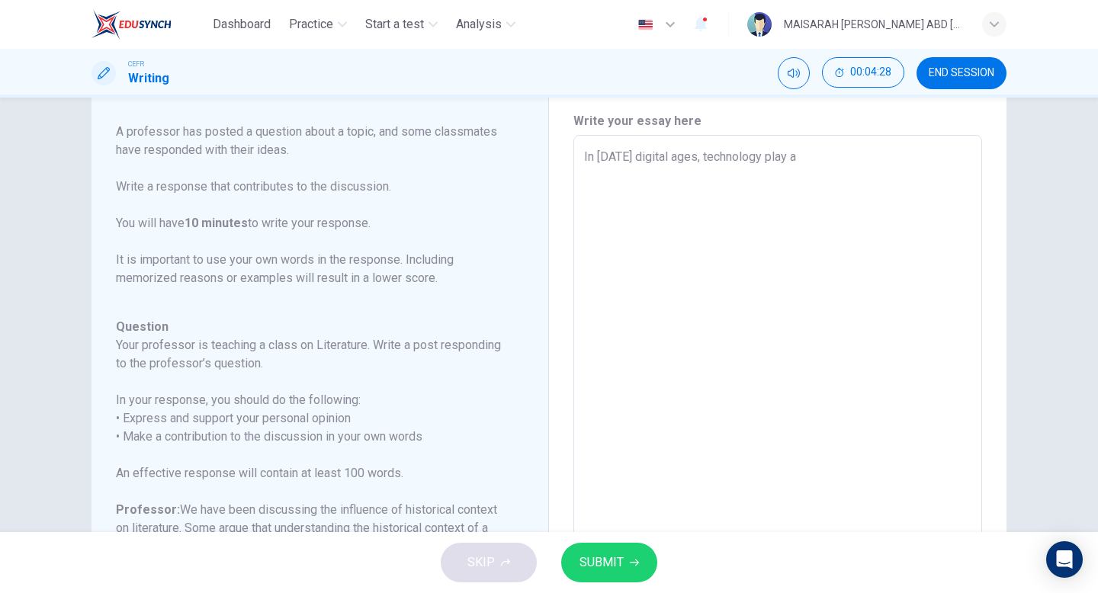
type textarea "In [DATE] digital ages, technology play a"
type textarea "x"
type textarea "In [DATE] digital ages, technology play a v"
type textarea "x"
type textarea "In [DATE] digital ages, technology play a vi"
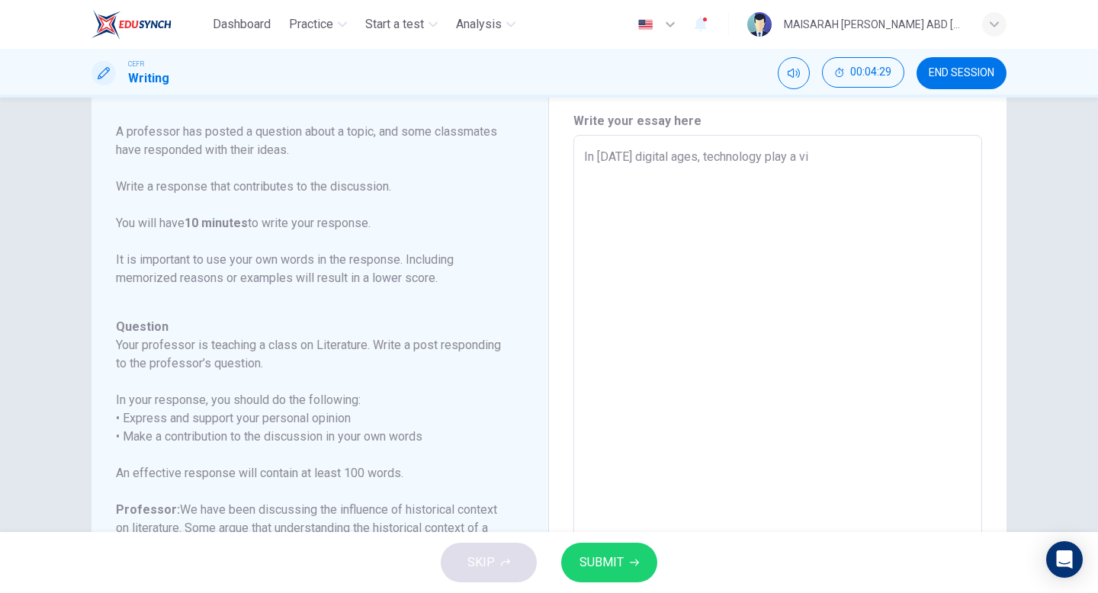
type textarea "x"
type textarea "In [DATE] digital ages, technology play a vit"
type textarea "x"
type textarea "In [DATE] digital ages, technology play a vita"
type textarea "x"
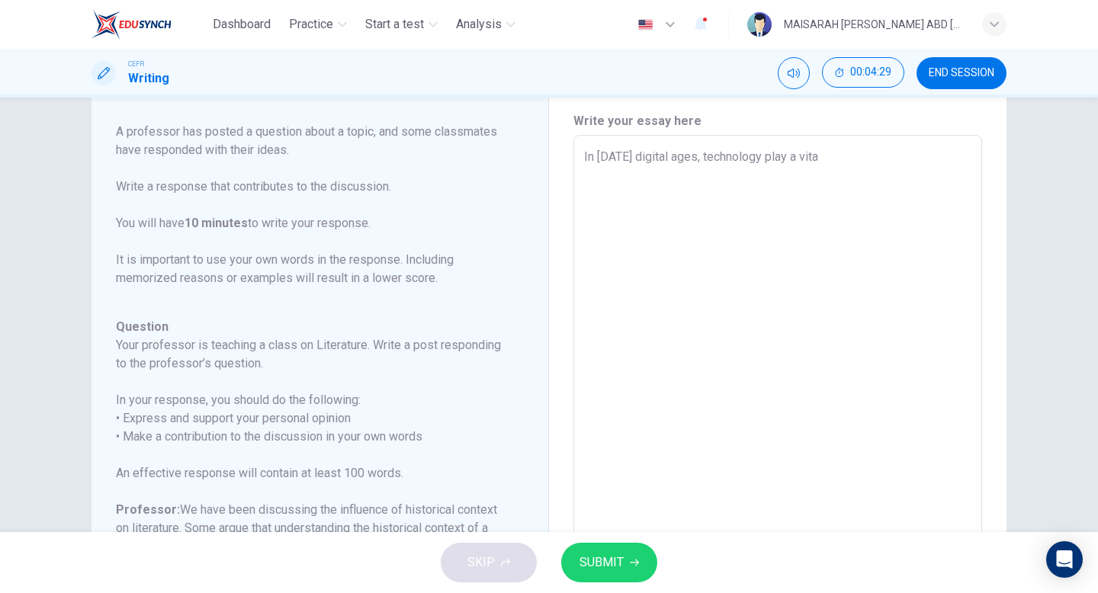
type textarea "In [DATE] digital ages, technology play a vital"
type textarea "x"
type textarea "In [DATE] digital ages, technology play a vital"
type textarea "x"
click at [699, 162] on textarea "In [DATE] digital ages, technology play a vital role" at bounding box center [777, 390] width 387 height 484
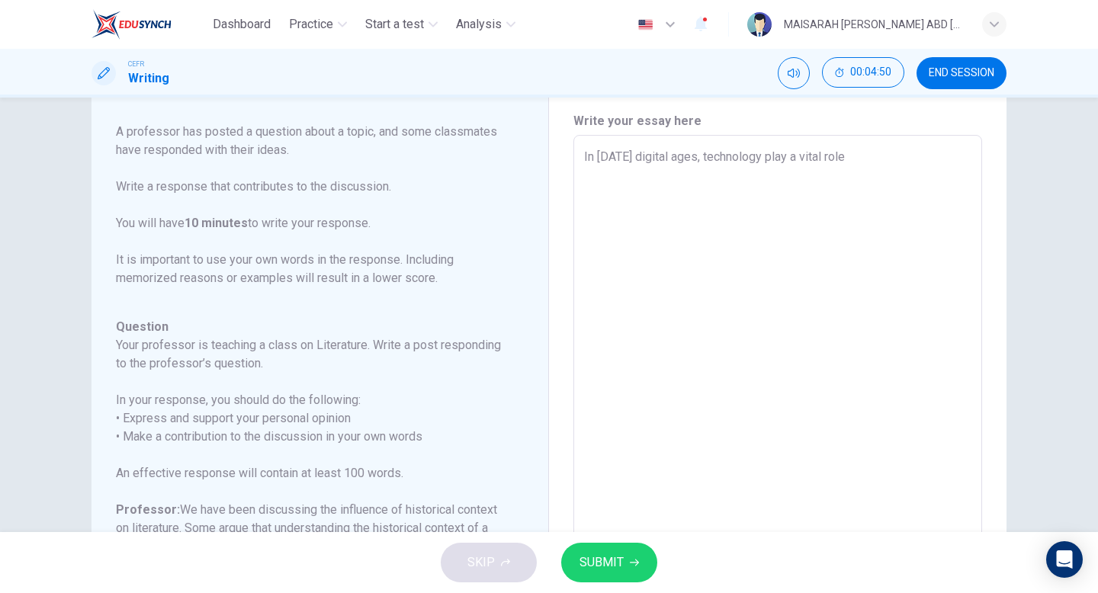
click at [789, 158] on textarea "In [DATE] digital ages, technology play a vital role" at bounding box center [777, 390] width 387 height 484
